Goal: Information Seeking & Learning: Check status

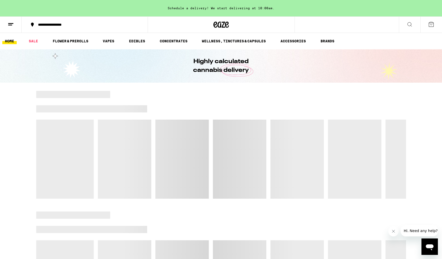
click at [12, 24] on icon at bounding box center [11, 24] width 6 height 6
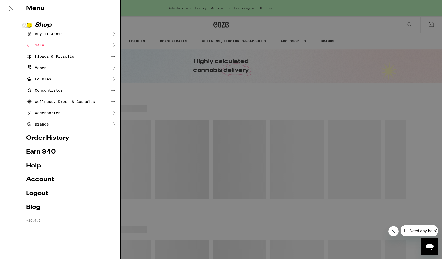
click at [56, 138] on link "Order History" at bounding box center [71, 138] width 90 height 6
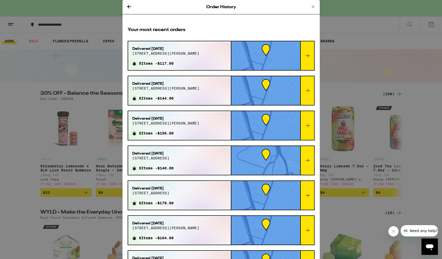
click at [313, 6] on icon at bounding box center [313, 7] width 6 height 6
